Goal: Go to known website: Go to known website

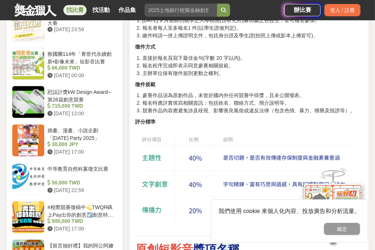
scroll to position [832, 0]
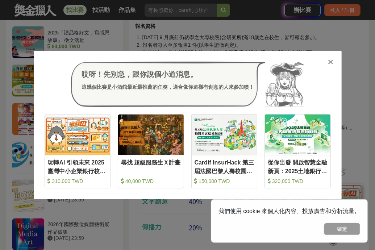
click at [329, 63] on icon at bounding box center [330, 61] width 5 height 7
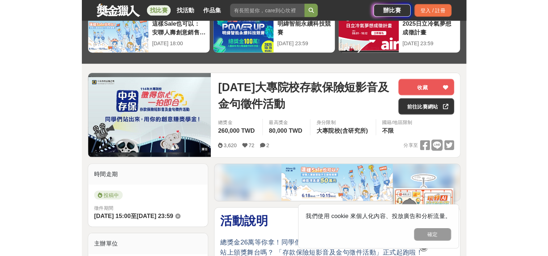
scroll to position [0, 0]
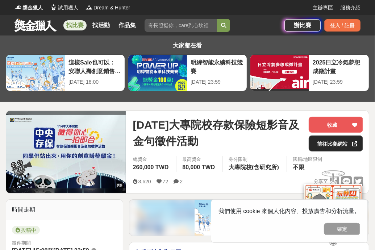
click at [338, 145] on link "前往比賽網站" at bounding box center [335, 143] width 54 height 16
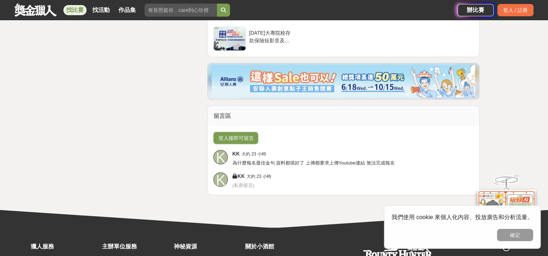
scroll to position [1795, 0]
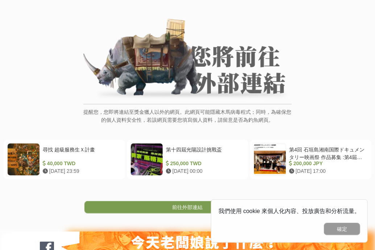
scroll to position [109, 0]
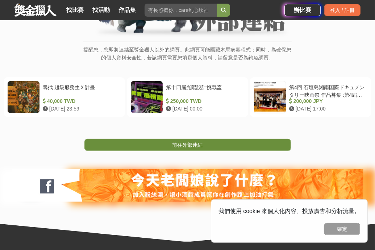
click at [228, 145] on link "前往外部連結" at bounding box center [187, 145] width 206 height 12
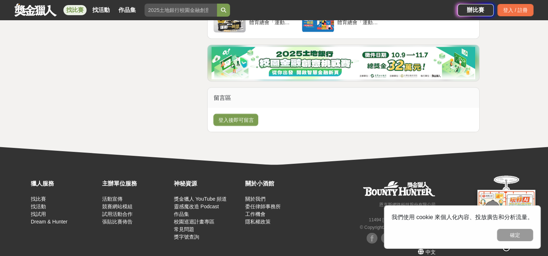
scroll to position [1530, 0]
